Goal: Entertainment & Leisure: Consume media (video, audio)

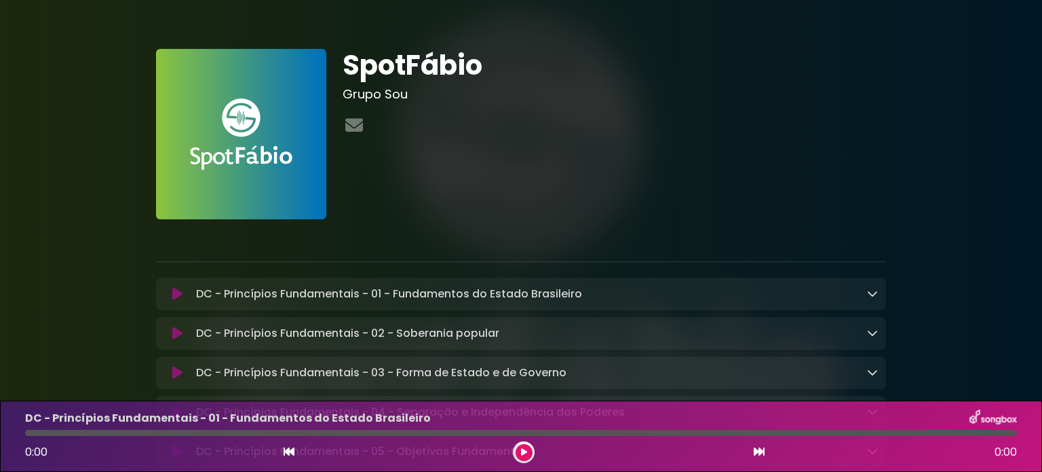
click at [521, 447] on button at bounding box center [524, 452] width 17 height 17
click at [529, 446] on button at bounding box center [524, 452] width 17 height 17
click at [526, 442] on div at bounding box center [524, 452] width 22 height 22
click at [523, 449] on icon at bounding box center [524, 452] width 6 height 8
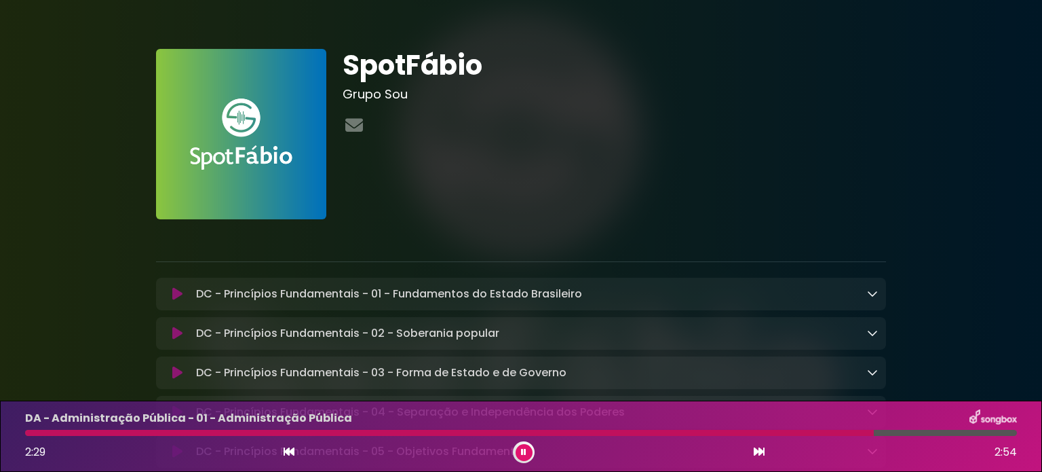
click at [521, 450] on icon at bounding box center [523, 452] width 5 height 8
click at [517, 454] on button at bounding box center [524, 452] width 17 height 17
click at [286, 449] on icon at bounding box center [289, 451] width 11 height 11
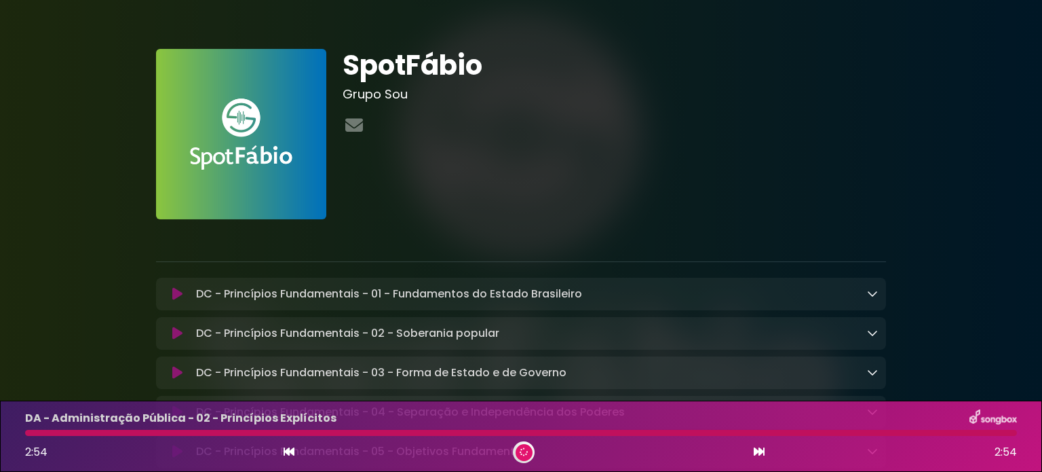
click at [172, 364] on div "DC - Princípios Fundamentais - 03 - Forma de Estado e de Governo Loading Track.…" at bounding box center [521, 372] width 730 height 33
click at [754, 453] on icon at bounding box center [759, 451] width 11 height 11
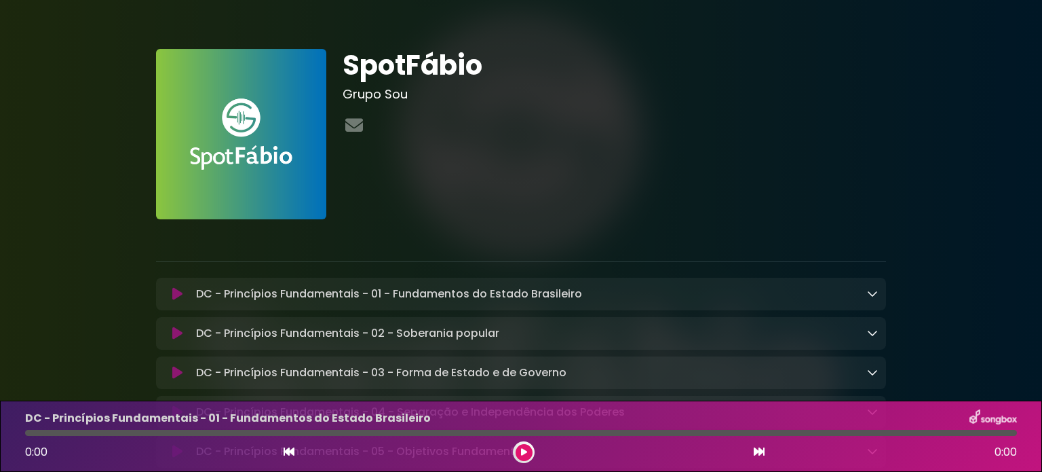
click at [754, 447] on icon at bounding box center [759, 451] width 11 height 11
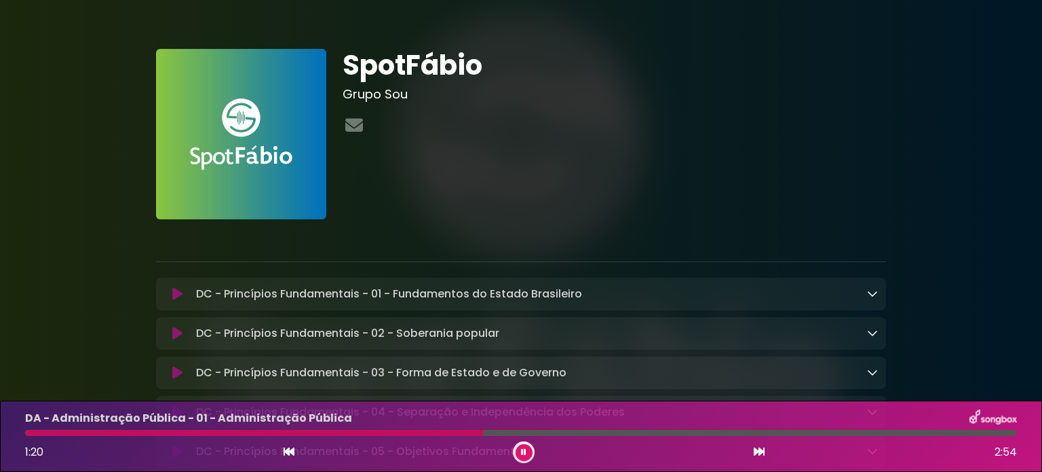
click at [528, 453] on button at bounding box center [524, 452] width 17 height 17
click at [520, 454] on button at bounding box center [524, 452] width 17 height 17
click at [522, 451] on icon at bounding box center [524, 451] width 7 height 9
click at [522, 450] on icon at bounding box center [524, 451] width 7 height 9
click at [522, 449] on icon at bounding box center [524, 452] width 10 height 10
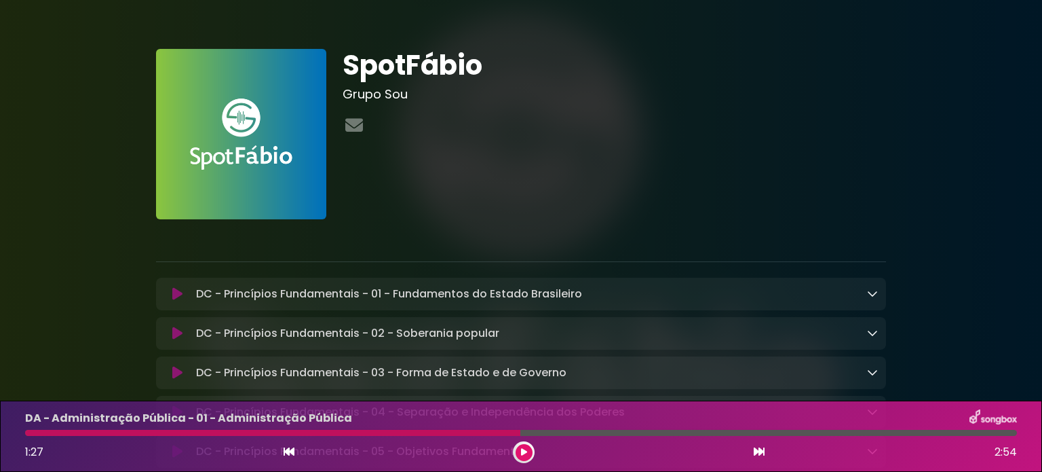
click at [525, 454] on icon at bounding box center [524, 452] width 7 height 9
click at [522, 452] on icon at bounding box center [524, 452] width 7 height 10
